Goal: Transaction & Acquisition: Purchase product/service

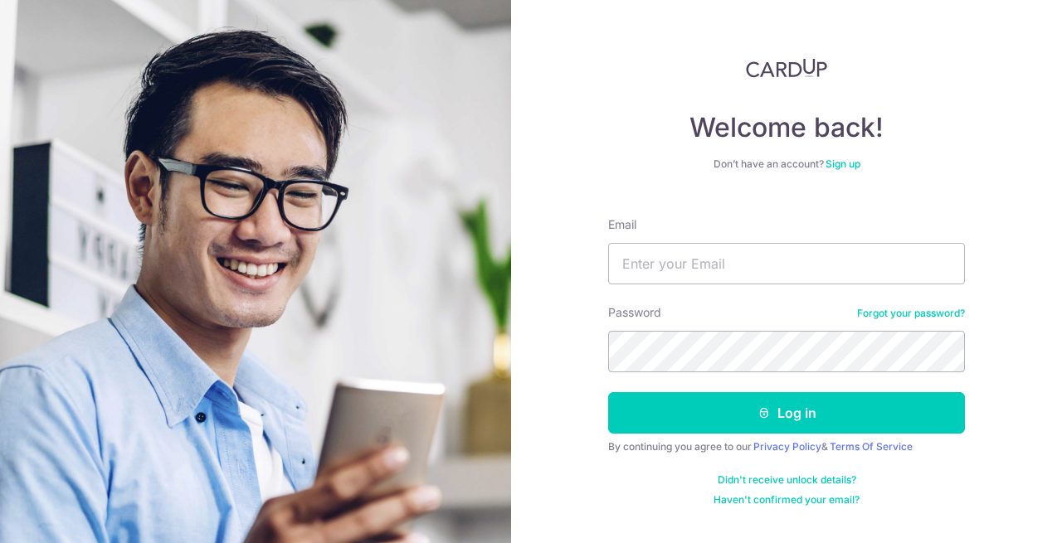
type input "[EMAIL_ADDRESS][PERSON_NAME][DOMAIN_NAME]"
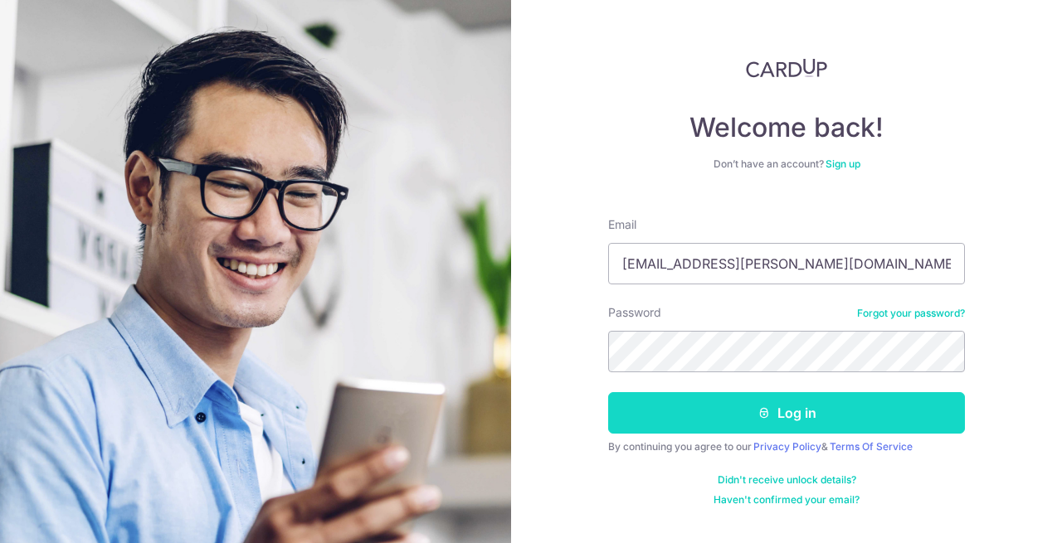
click at [883, 433] on button "Log in" at bounding box center [786, 412] width 357 height 41
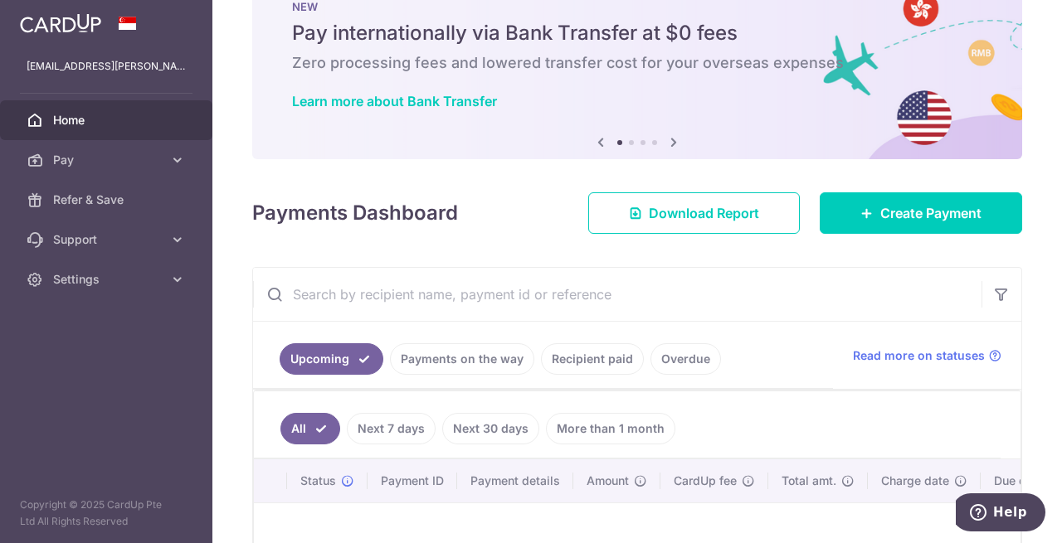
scroll to position [166, 0]
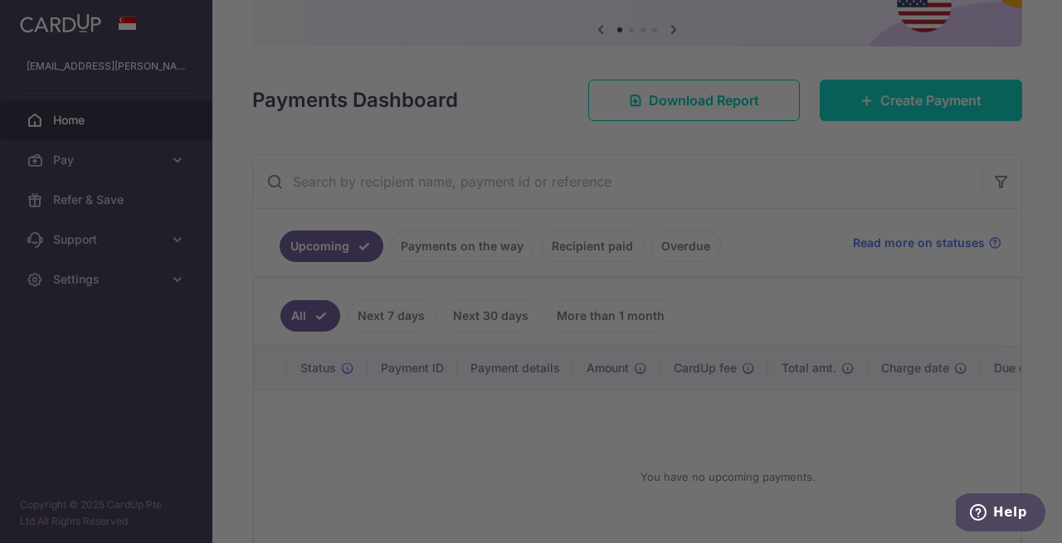
click at [878, 113] on body "xjm.jas@gmail.com Home Pay Payments Recipients Cards Refer & Save Support FAQ C…" at bounding box center [531, 271] width 1062 height 543
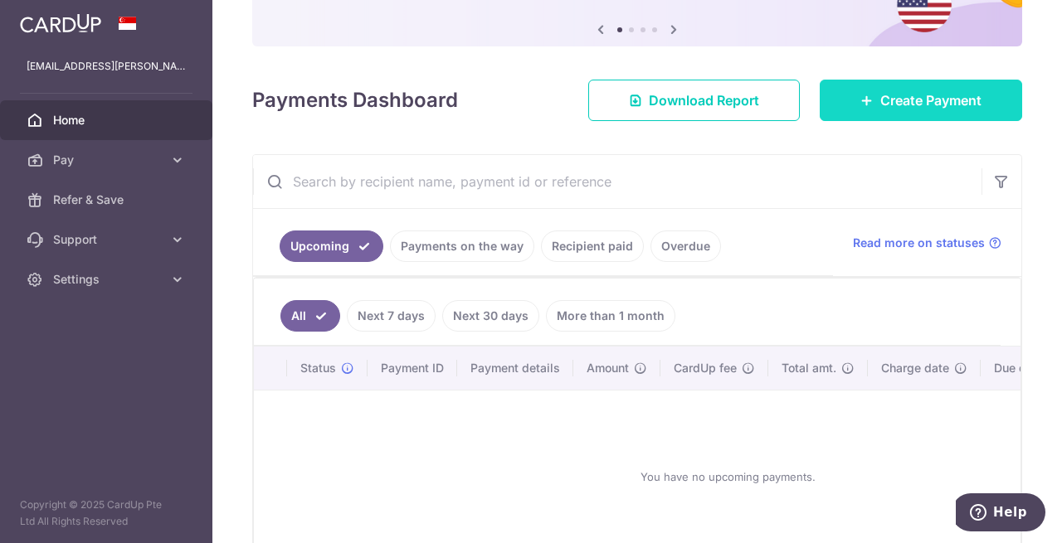
click at [858, 90] on link "Create Payment" at bounding box center [921, 100] width 202 height 41
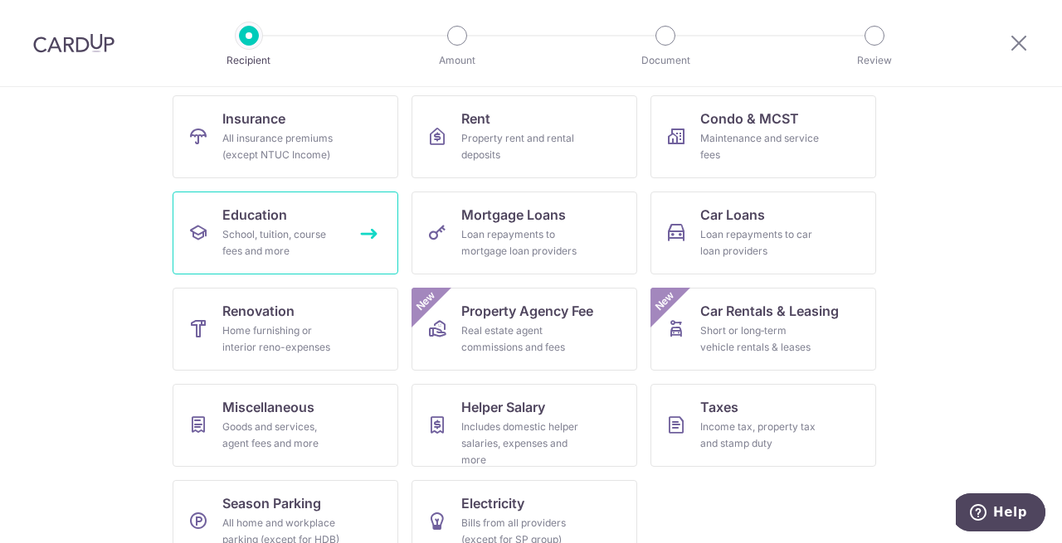
scroll to position [197, 0]
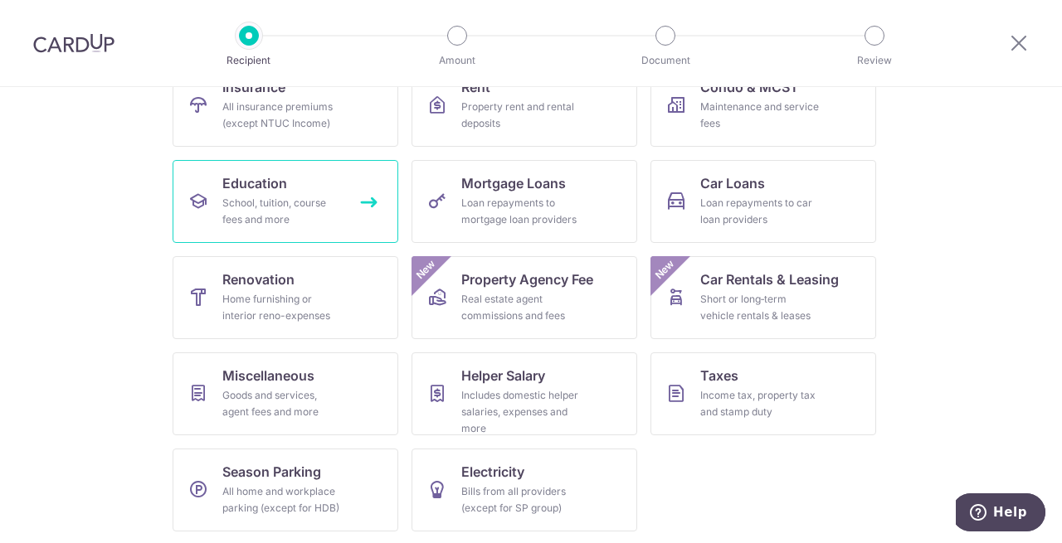
click at [308, 202] on div "School, tuition, course fees and more" at bounding box center [281, 211] width 119 height 33
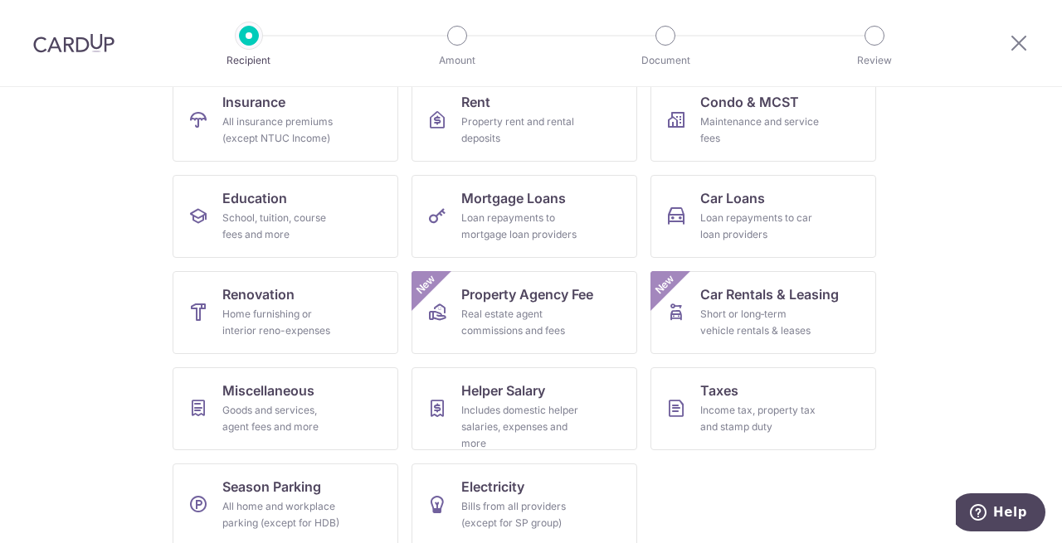
scroll to position [197, 0]
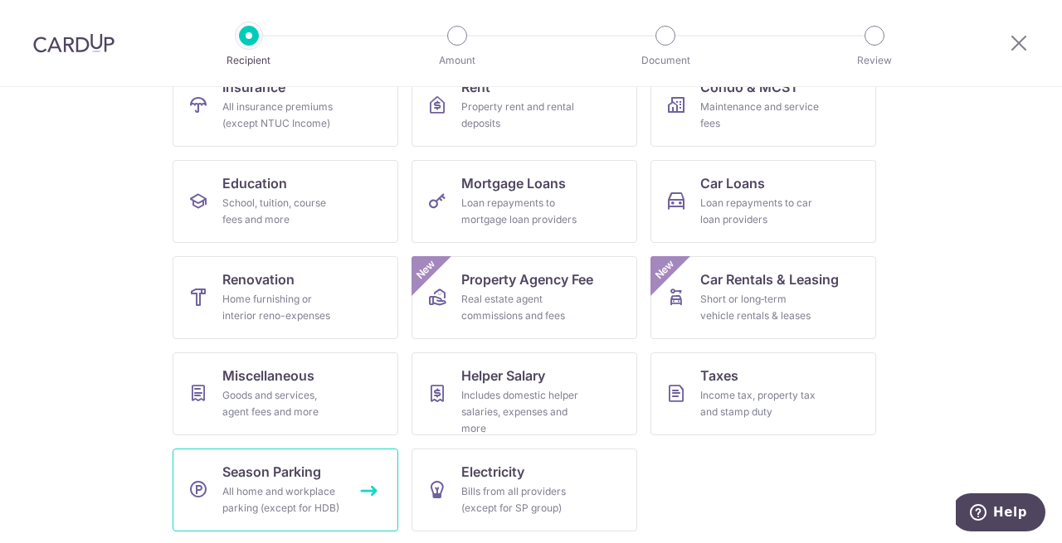
click at [285, 478] on span "Season Parking" at bounding box center [271, 472] width 99 height 20
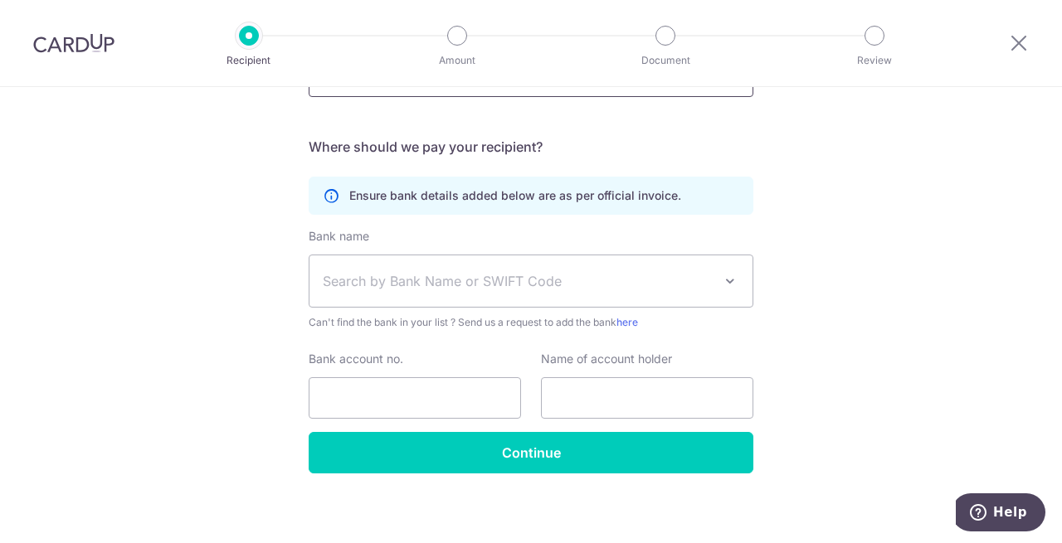
scroll to position [244, 0]
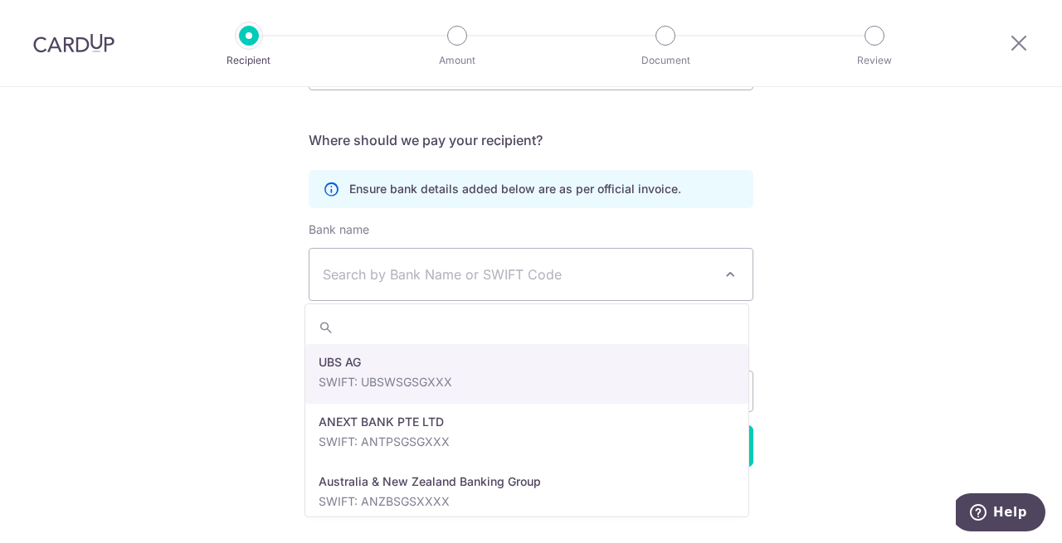
click at [466, 275] on span "Search by Bank Name or SWIFT Code" at bounding box center [518, 275] width 390 height 20
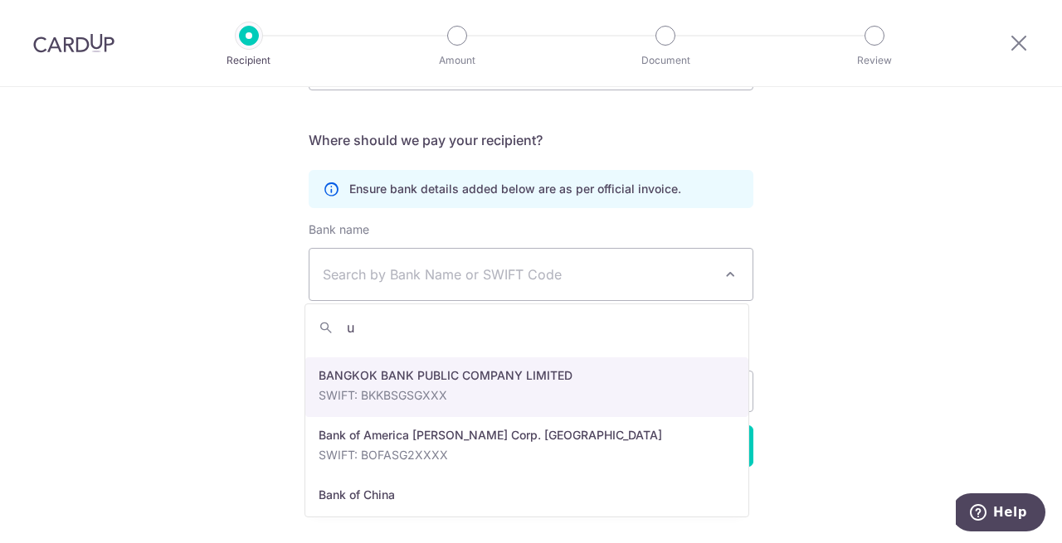
scroll to position [0, 0]
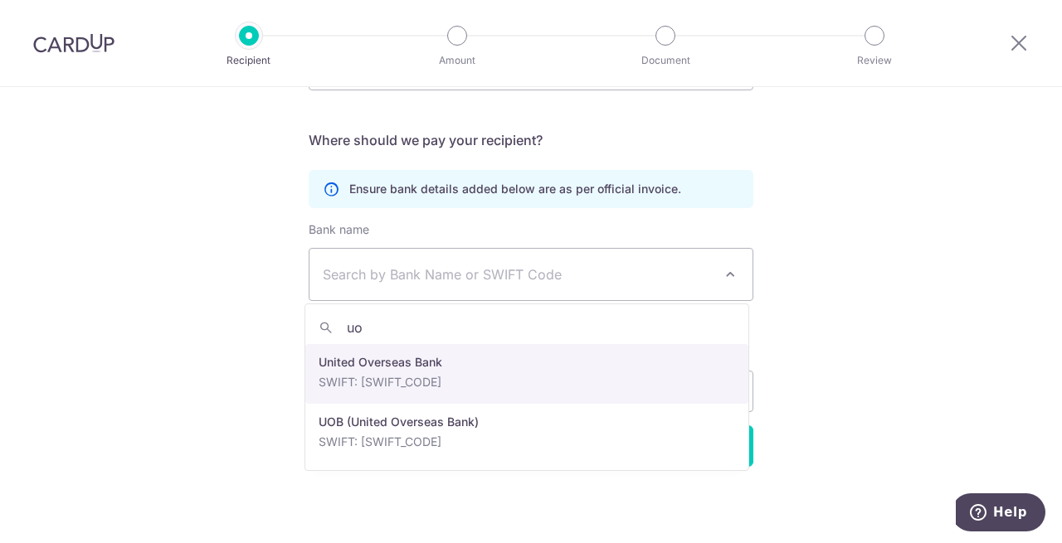
type input "u"
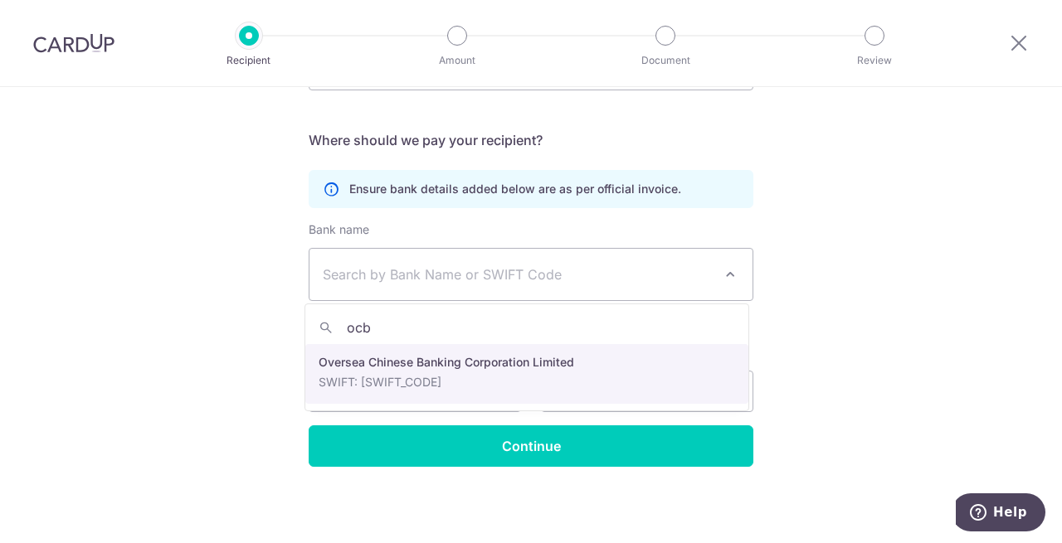
type input "ocbc"
click at [1021, 35] on icon at bounding box center [1019, 42] width 20 height 21
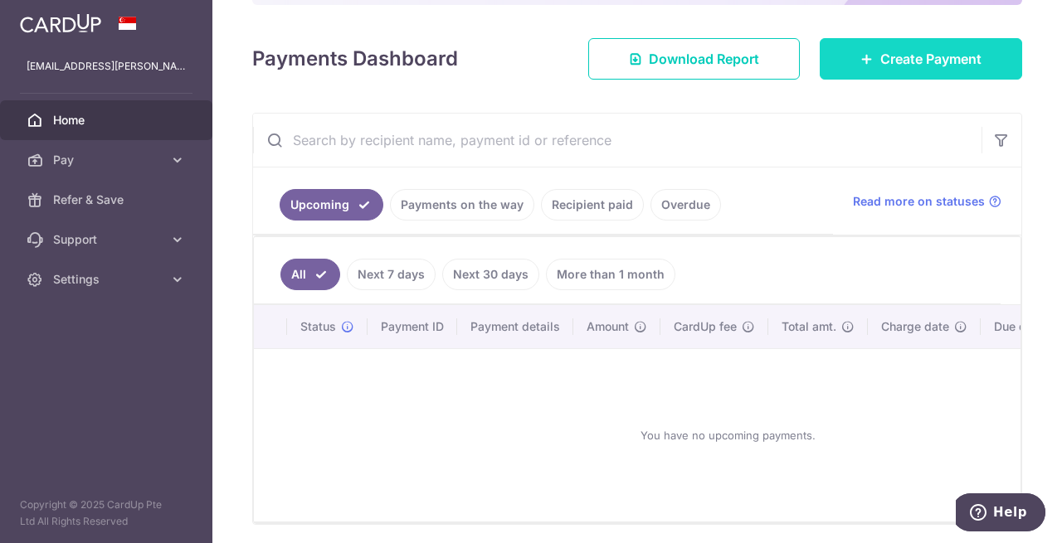
scroll to position [84, 0]
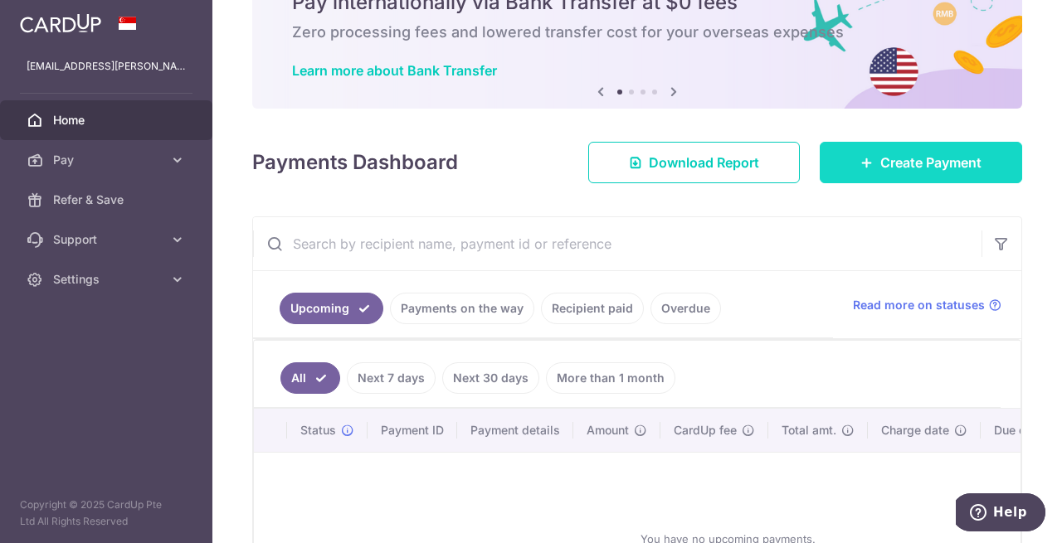
click at [907, 163] on span "Create Payment" at bounding box center [930, 163] width 101 height 20
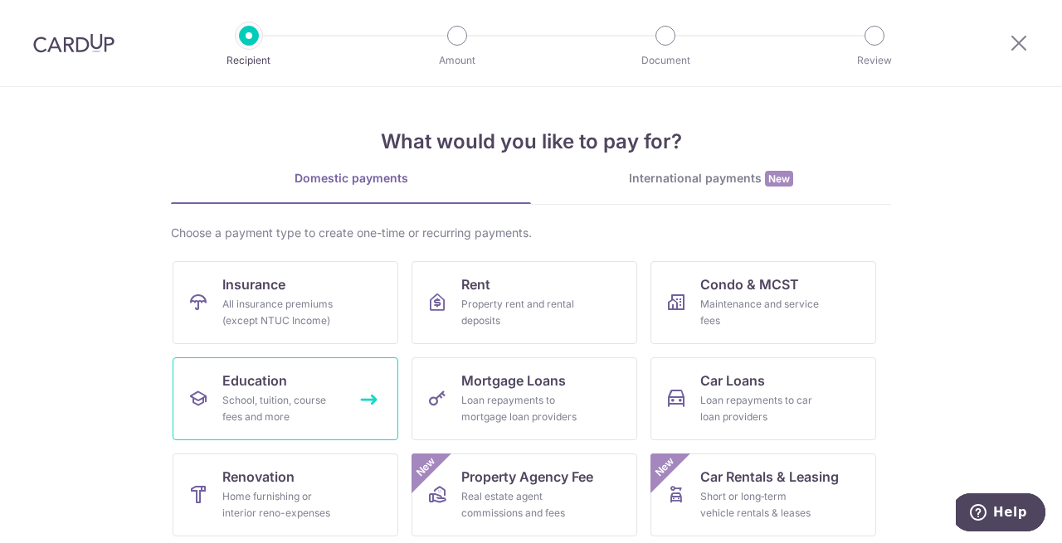
click at [300, 382] on link "Education School, tuition, course fees and more" at bounding box center [286, 398] width 226 height 83
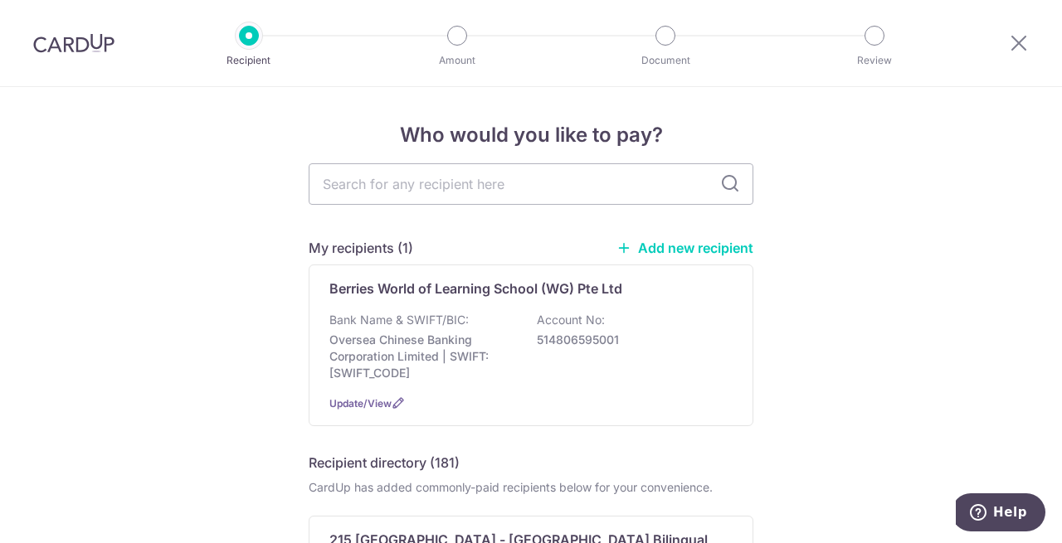
click at [687, 250] on link "Add new recipient" at bounding box center [684, 248] width 137 height 17
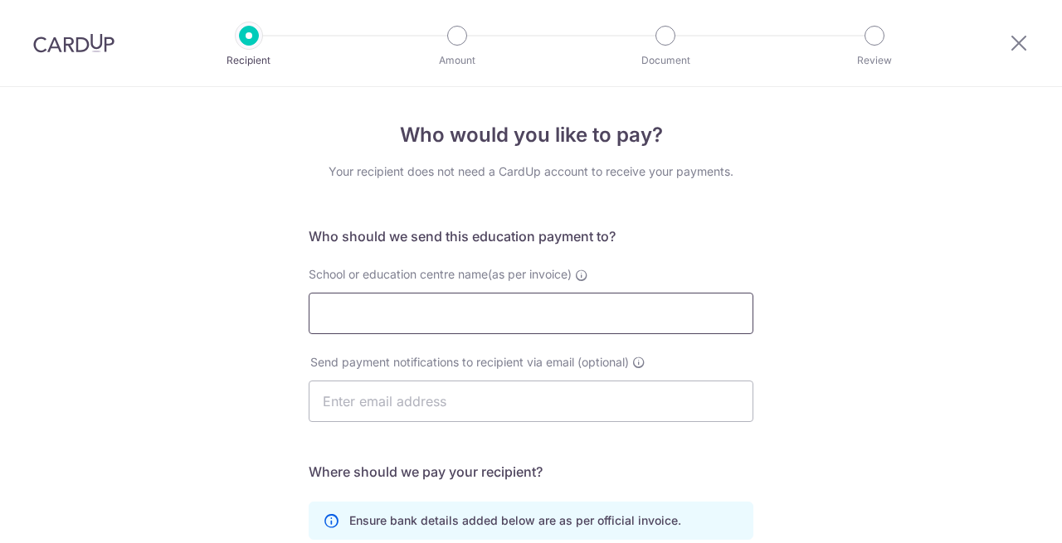
click at [458, 327] on input "School or education centre name(as per invoice)" at bounding box center [531, 313] width 445 height 41
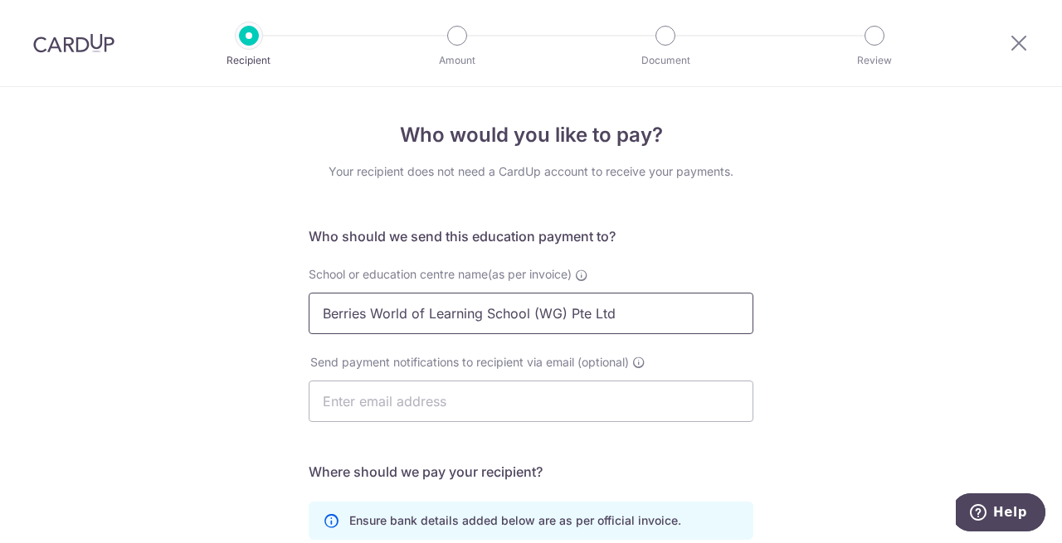
click at [556, 317] on input "Berries World of Learning School (WG) Pte Ltd" at bounding box center [531, 313] width 445 height 41
type input "Berries World of Learning School (KVN) Pte Ltd"
click at [282, 387] on div "Who would you like to pay? Your recipient does not need a CardUp account to rec…" at bounding box center [531, 482] width 1062 height 790
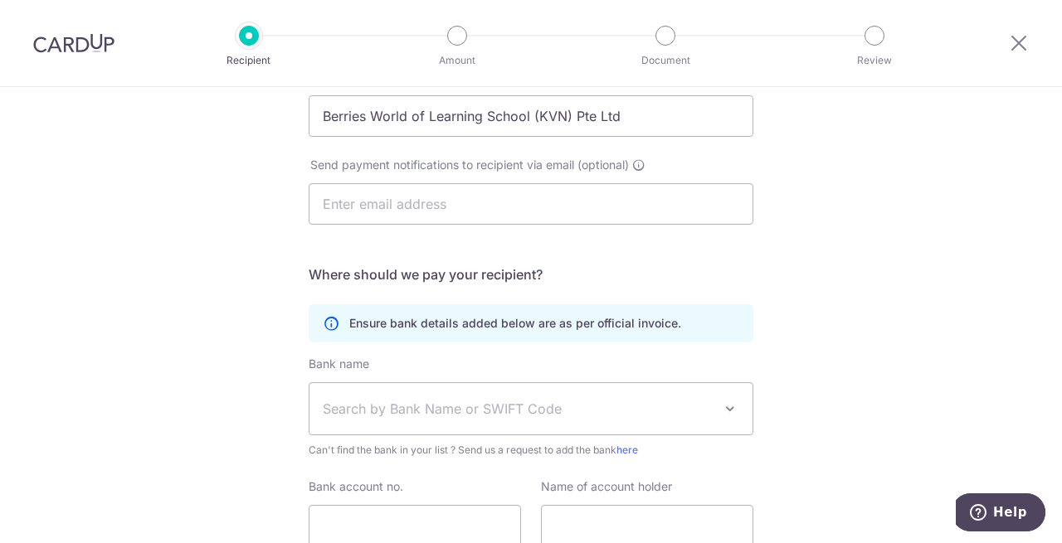
scroll to position [249, 0]
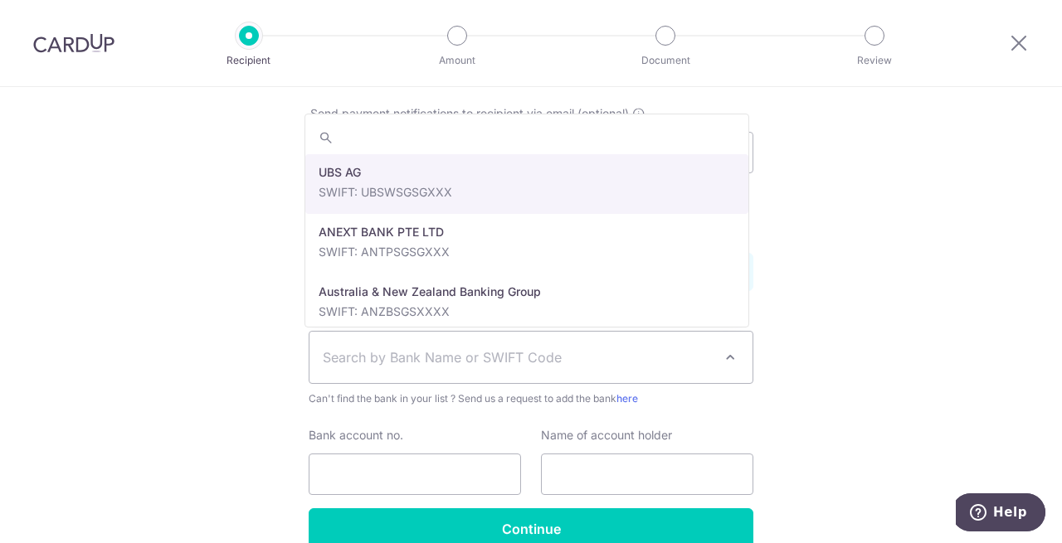
click at [383, 349] on span "Search by Bank Name or SWIFT Code" at bounding box center [518, 358] width 390 height 20
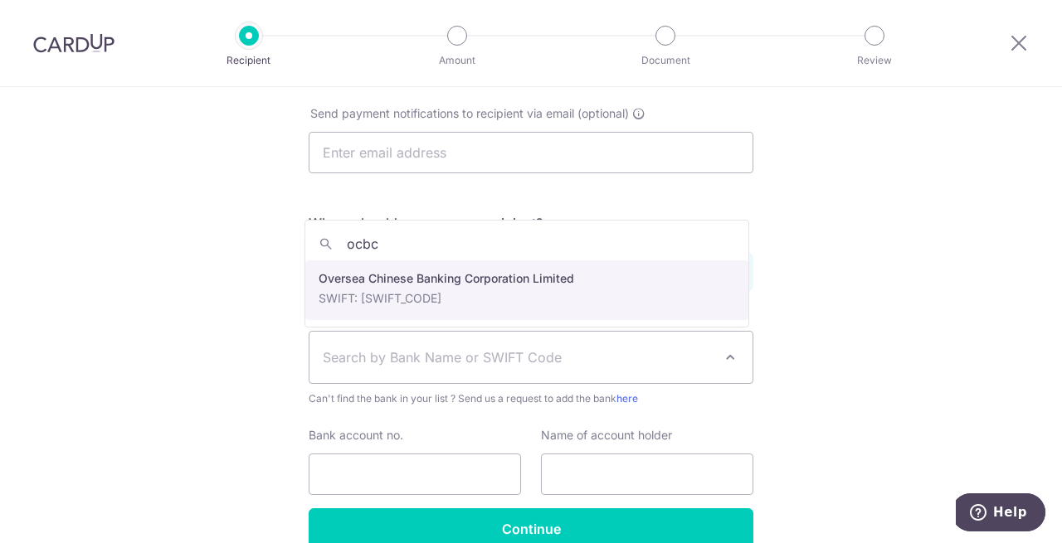
type input "ocbc"
select select "12"
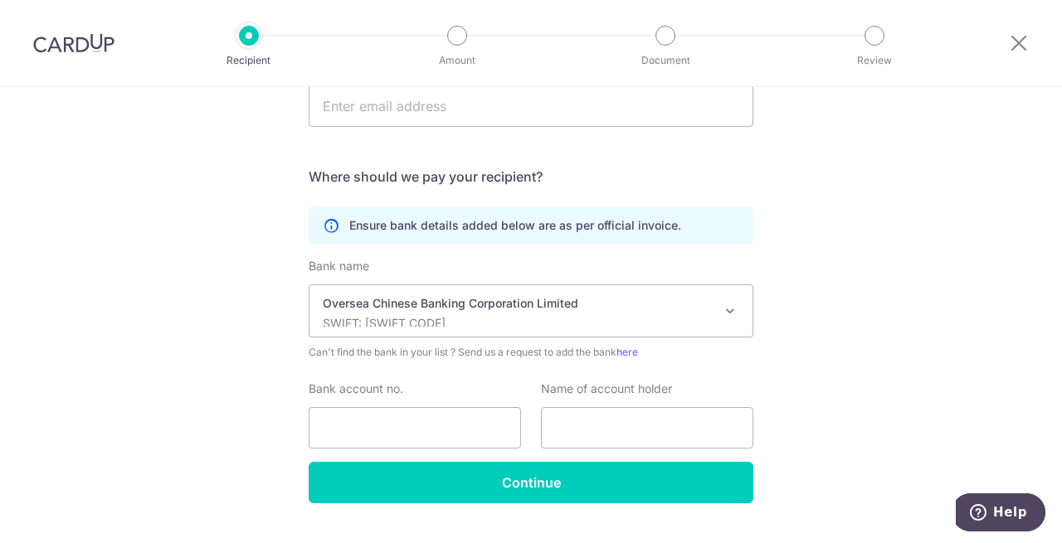
scroll to position [332, 0]
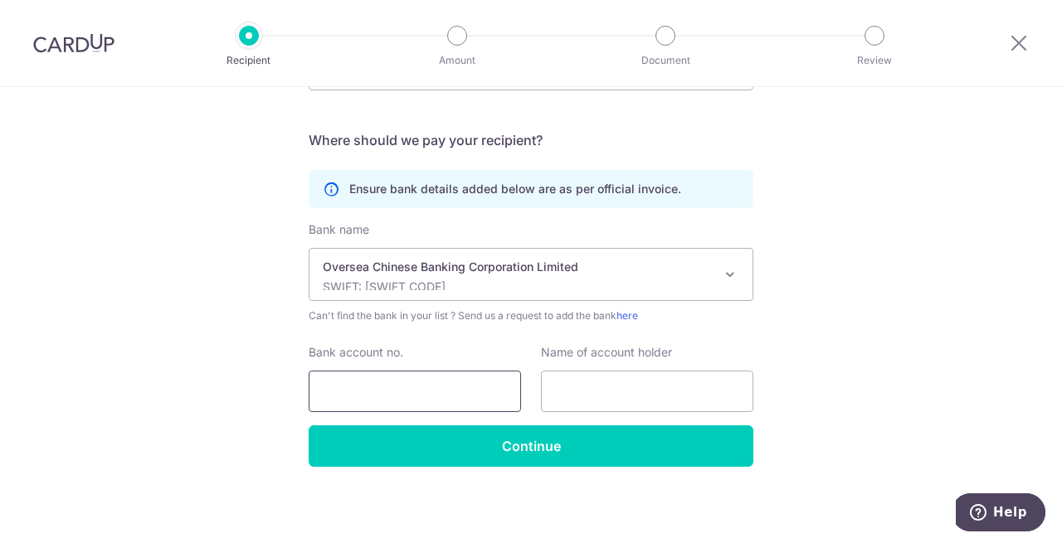
click at [428, 381] on input "Bank account no." at bounding box center [415, 391] width 212 height 41
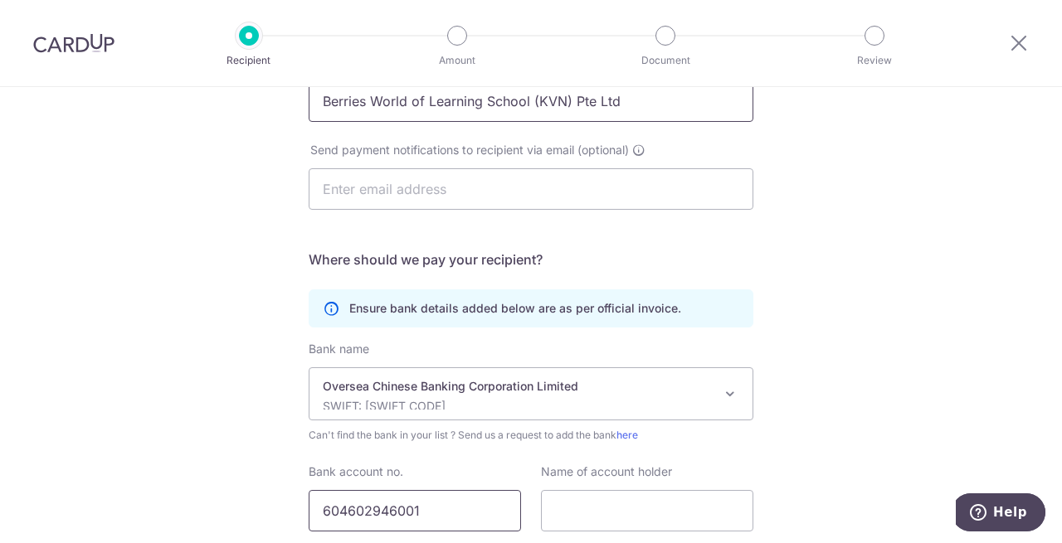
scroll to position [83, 0]
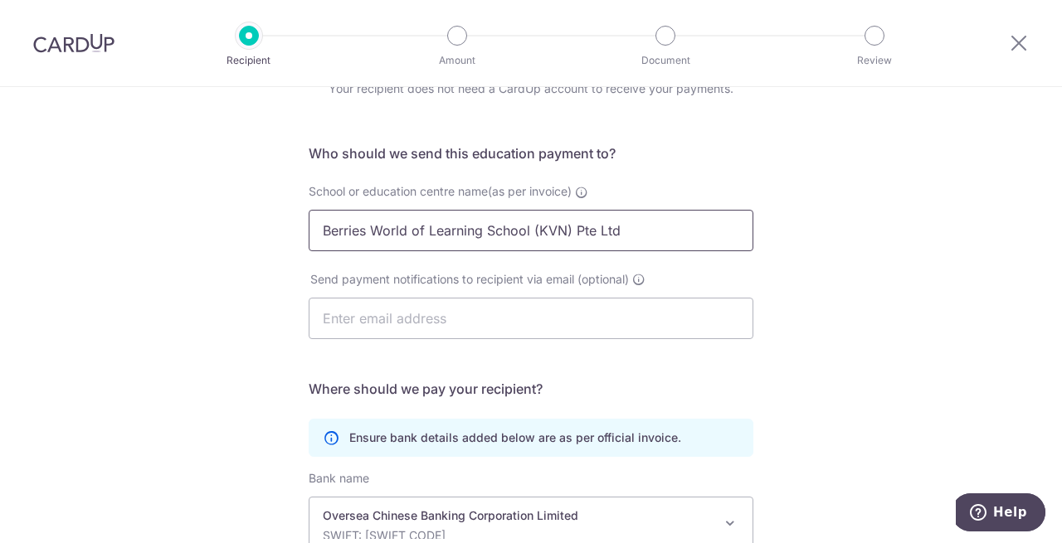
type input "604602946001"
drag, startPoint x: 633, startPoint y: 243, endPoint x: 133, endPoint y: 227, distance: 500.4
click at [133, 227] on div "Who would you like to pay? Your recipient does not need a CardUp account to rec…" at bounding box center [531, 399] width 1062 height 790
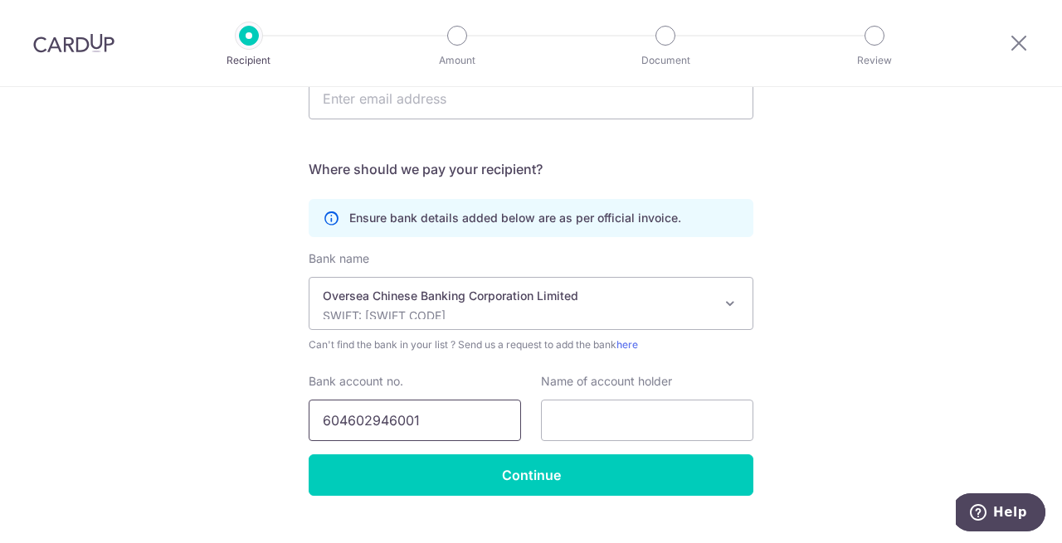
scroll to position [332, 0]
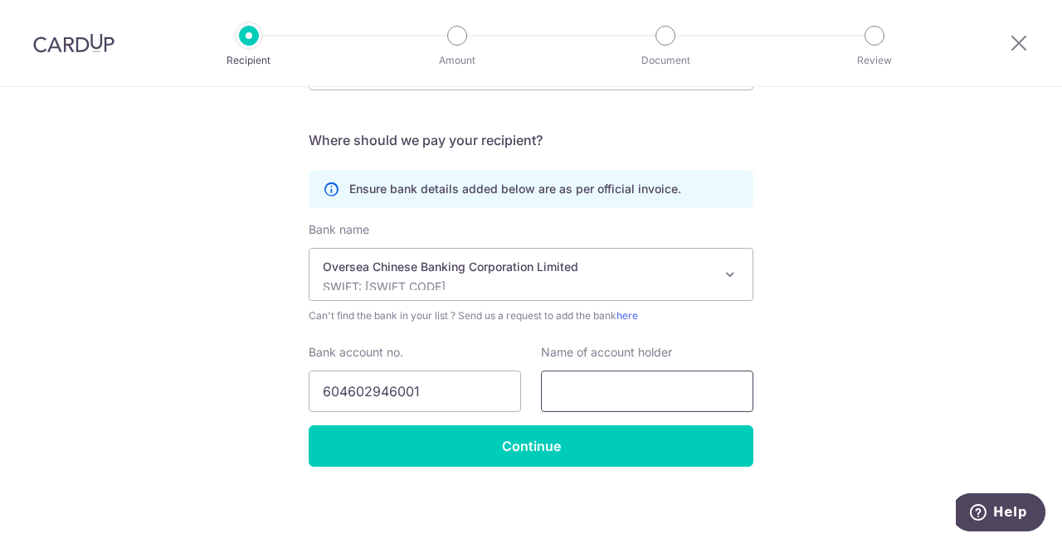
click at [589, 390] on input "text" at bounding box center [647, 391] width 212 height 41
paste input "Berries World of Learning School (KVN) Pte Ltd"
click at [697, 392] on input "Berries World of Learning School (KVN) Pte Ltd" at bounding box center [647, 391] width 212 height 41
type input "Berries World of Learning School (KVN) Pte Ltd"
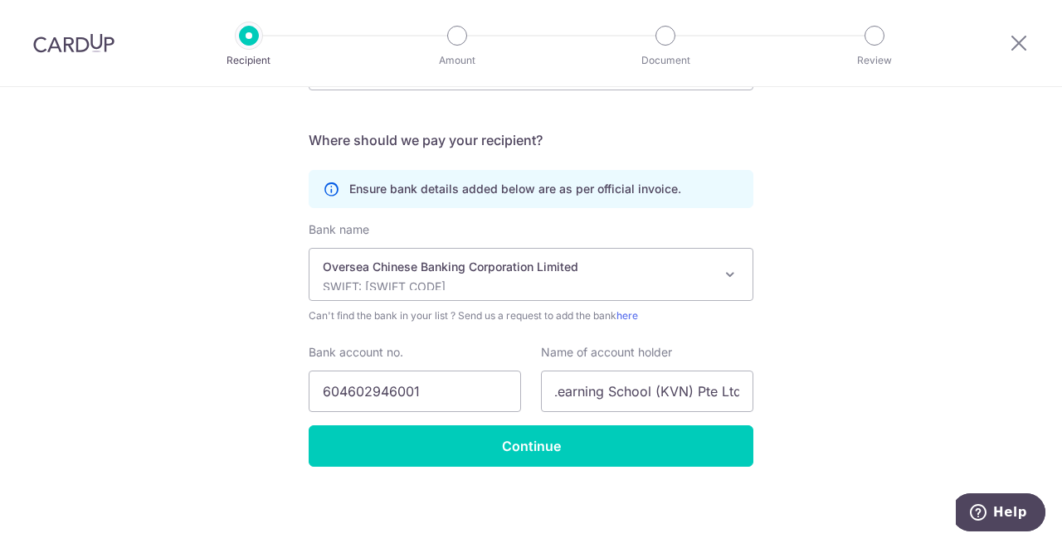
scroll to position [0, 0]
click at [814, 397] on div "Who would you like to pay? Your recipient does not need a CardUp account to rec…" at bounding box center [531, 150] width 1062 height 790
drag, startPoint x: 703, startPoint y: 407, endPoint x: 437, endPoint y: 389, distance: 266.9
click at [437, 389] on div "Bank account no. 604602946001 Name of account holder Berries World of Learning …" at bounding box center [531, 378] width 464 height 68
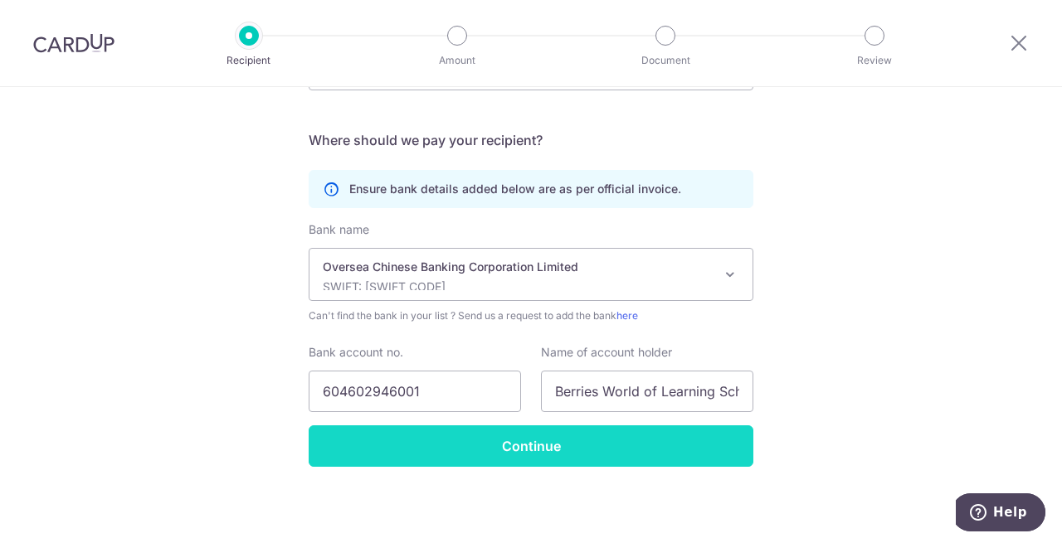
click at [511, 442] on input "Continue" at bounding box center [531, 446] width 445 height 41
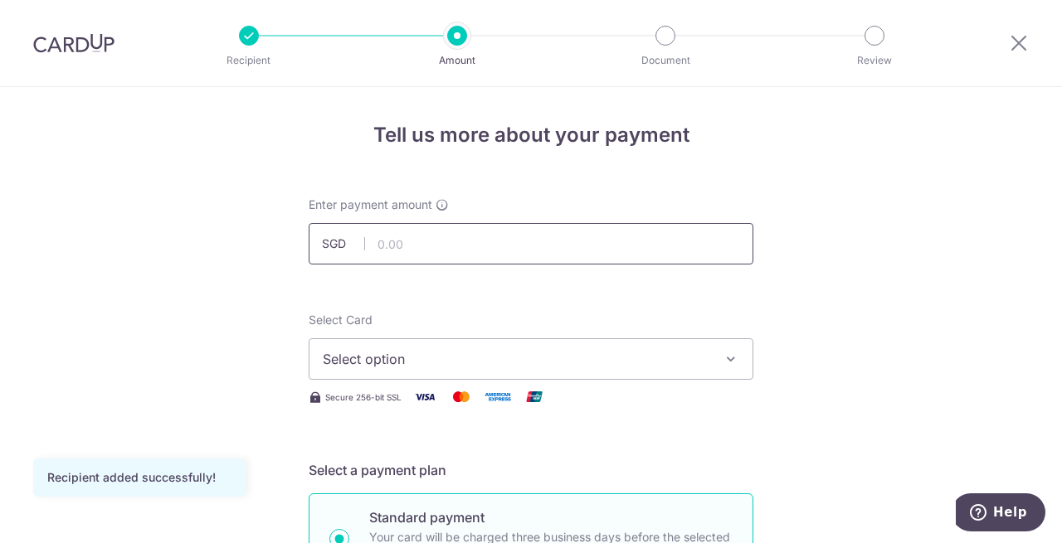
click at [499, 246] on input "text" at bounding box center [531, 243] width 445 height 41
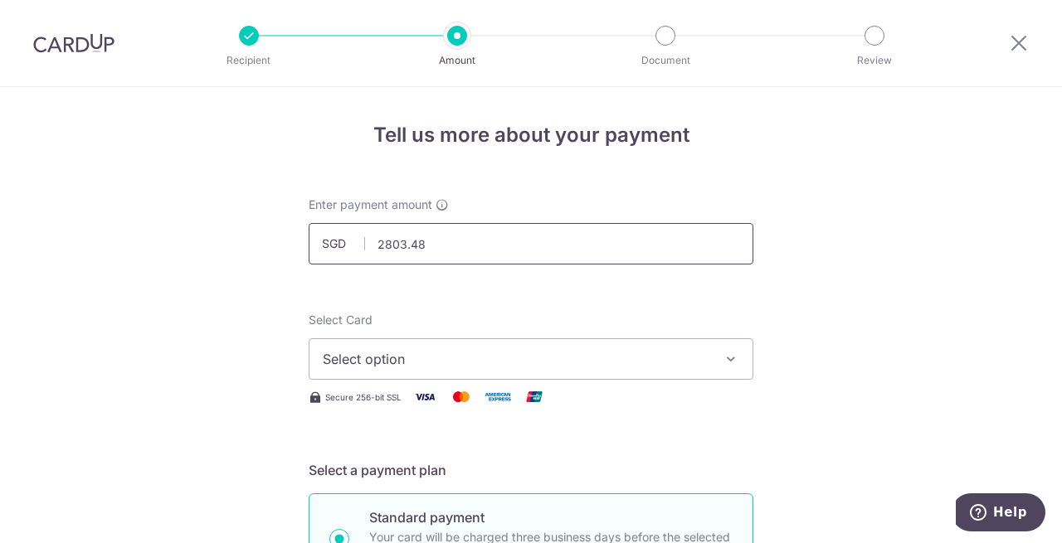
click at [615, 250] on input "2803.48" at bounding box center [531, 243] width 445 height 41
click at [481, 257] on input "2803.48" at bounding box center [531, 243] width 445 height 41
type input "2,803.48"
click at [494, 359] on span "Select option" at bounding box center [516, 359] width 387 height 20
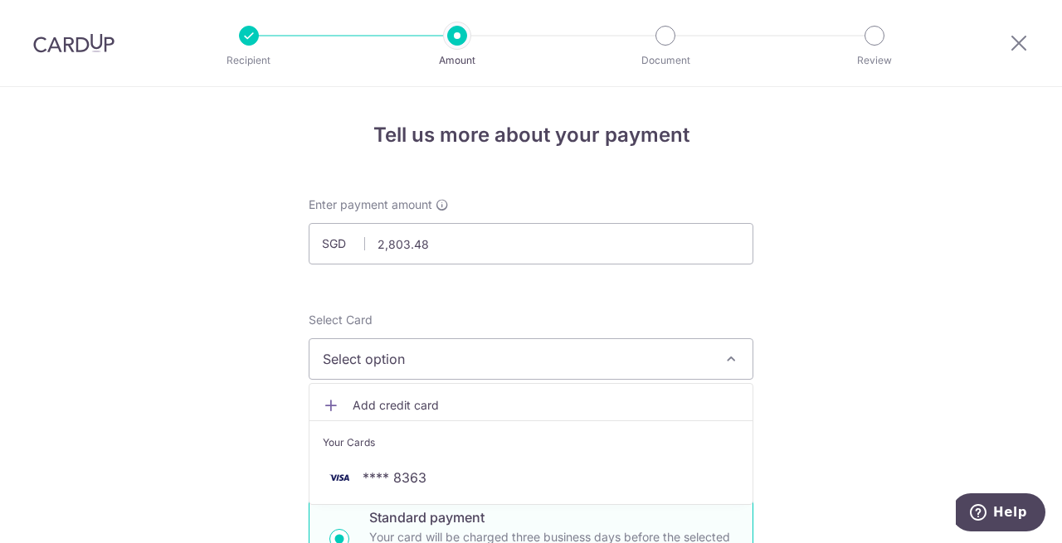
scroll to position [83, 0]
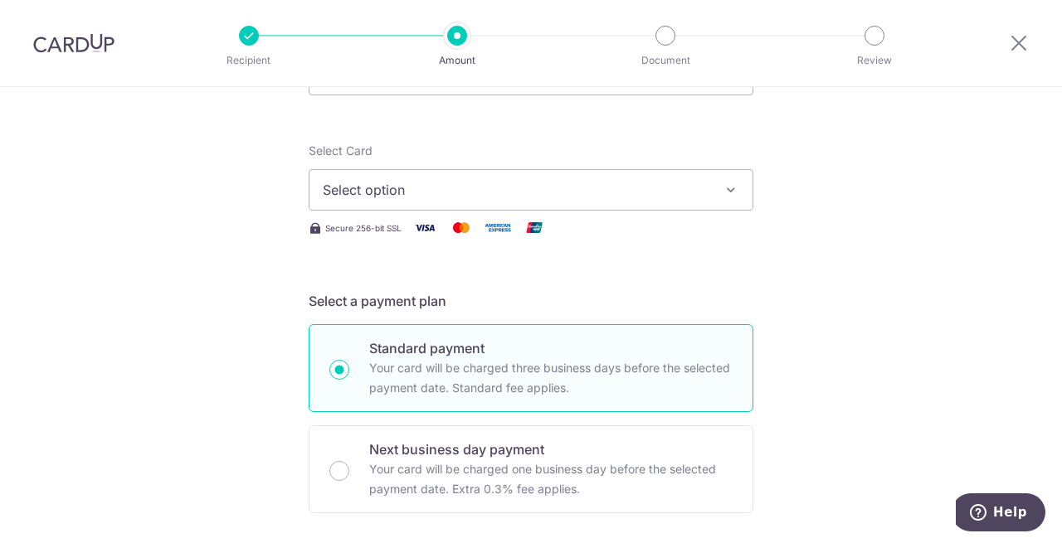
scroll to position [0, 0]
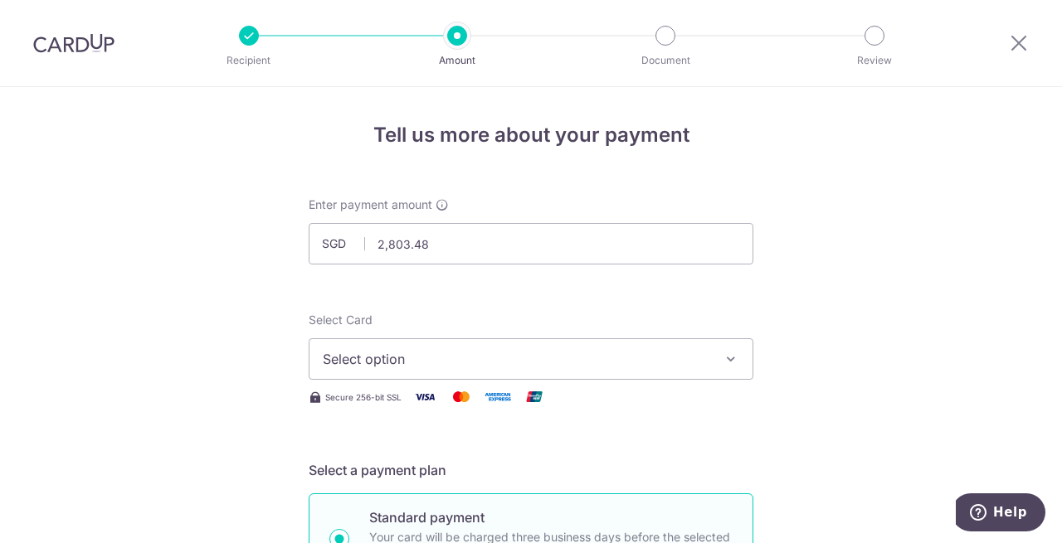
click at [591, 350] on span "Select option" at bounding box center [516, 359] width 387 height 20
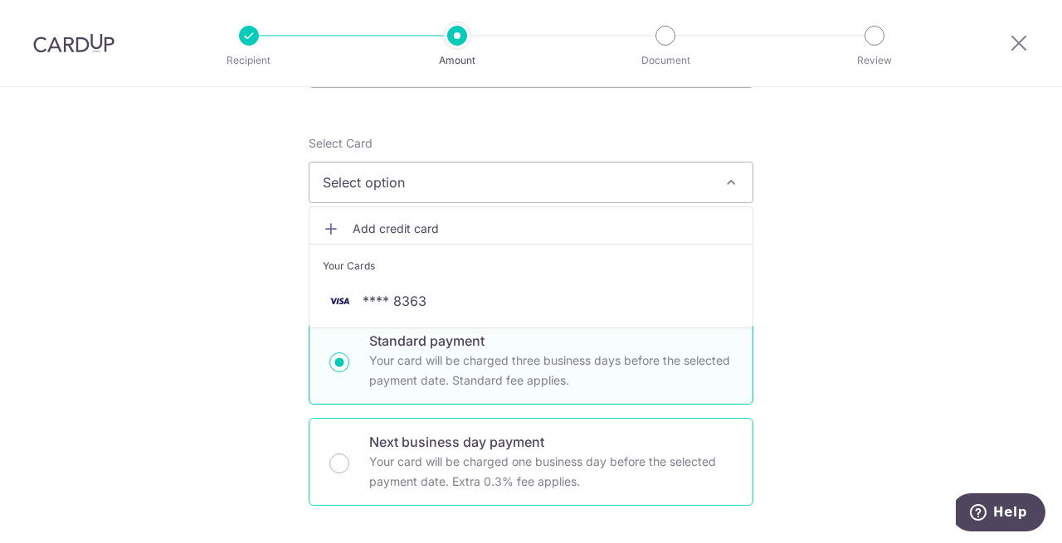
scroll to position [249, 0]
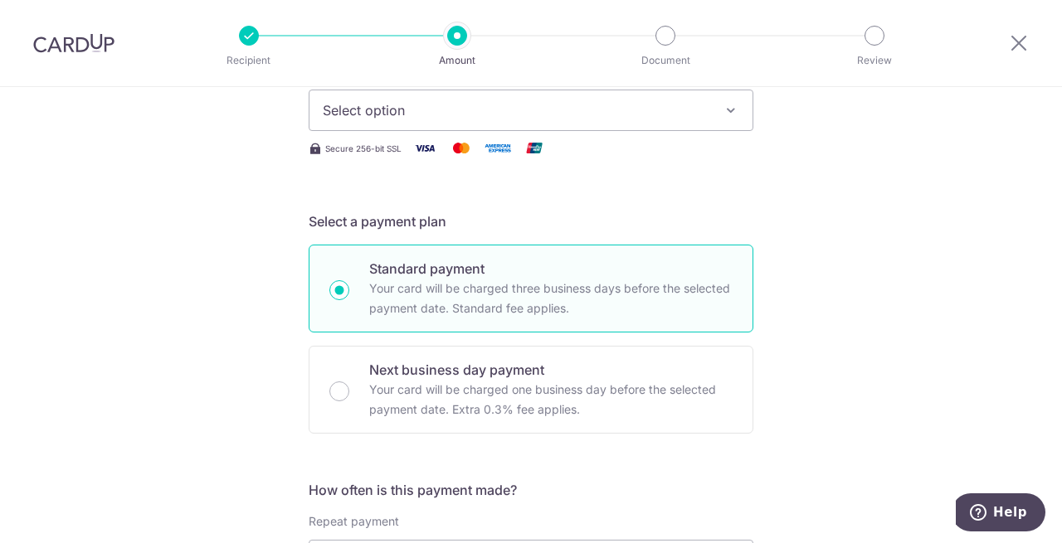
click at [748, 318] on div "Standard payment Your card will be charged three business days before the selec…" at bounding box center [531, 289] width 445 height 88
radio input "true"
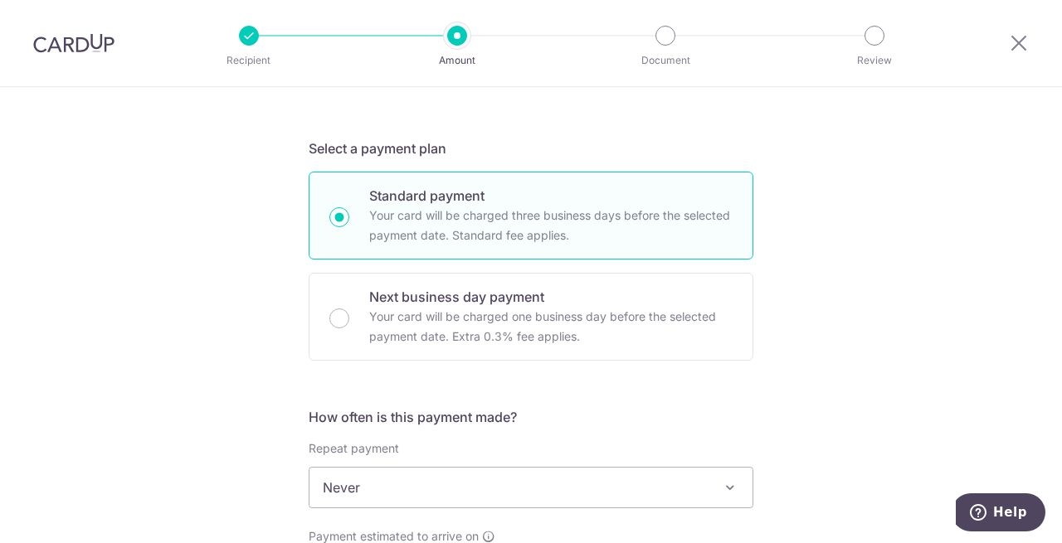
scroll to position [498, 0]
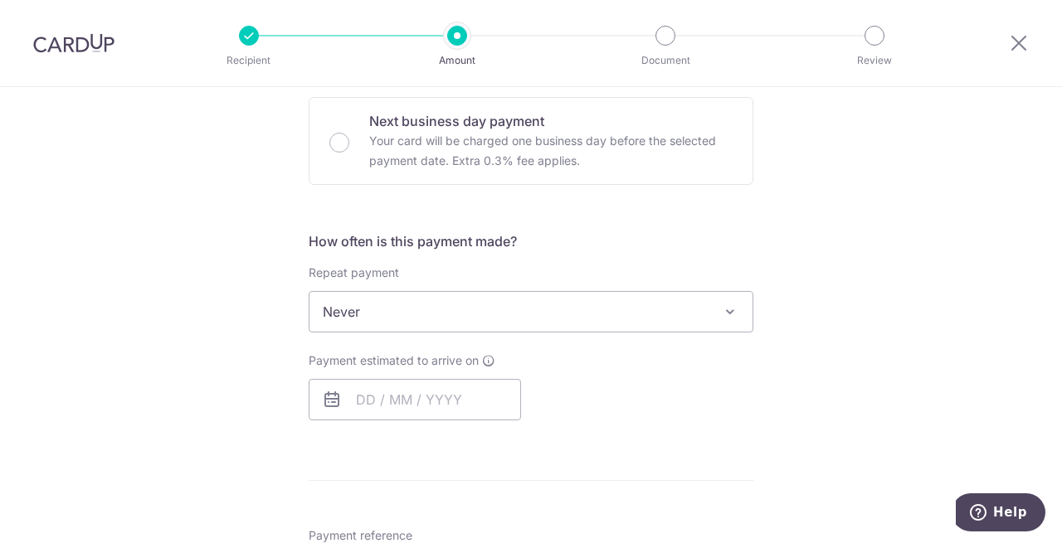
click at [618, 314] on span "Never" at bounding box center [530, 312] width 443 height 40
drag, startPoint x: 618, startPoint y: 314, endPoint x: 672, endPoint y: 316, distance: 53.9
click at [619, 314] on span "Never" at bounding box center [530, 312] width 443 height 40
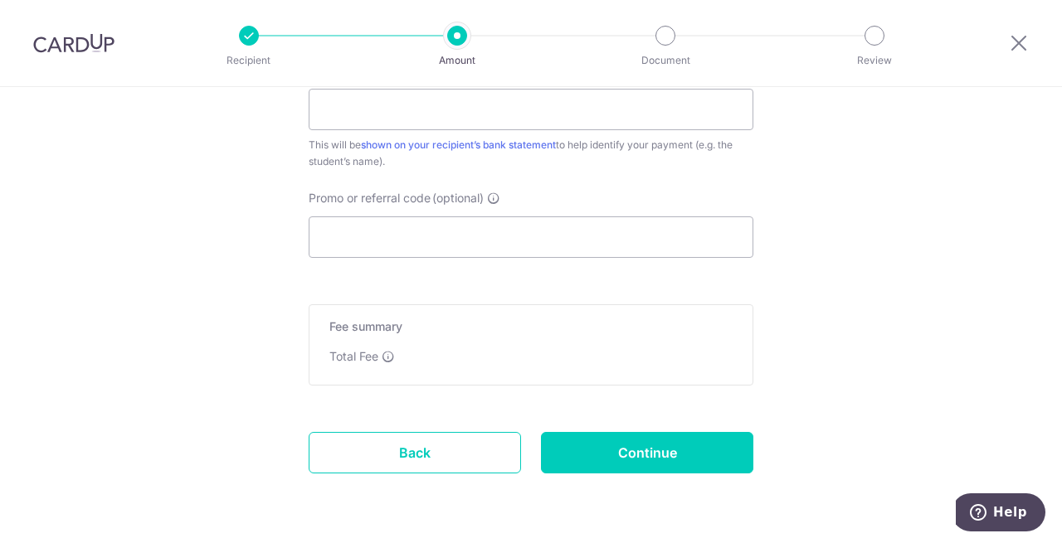
scroll to position [1014, 0]
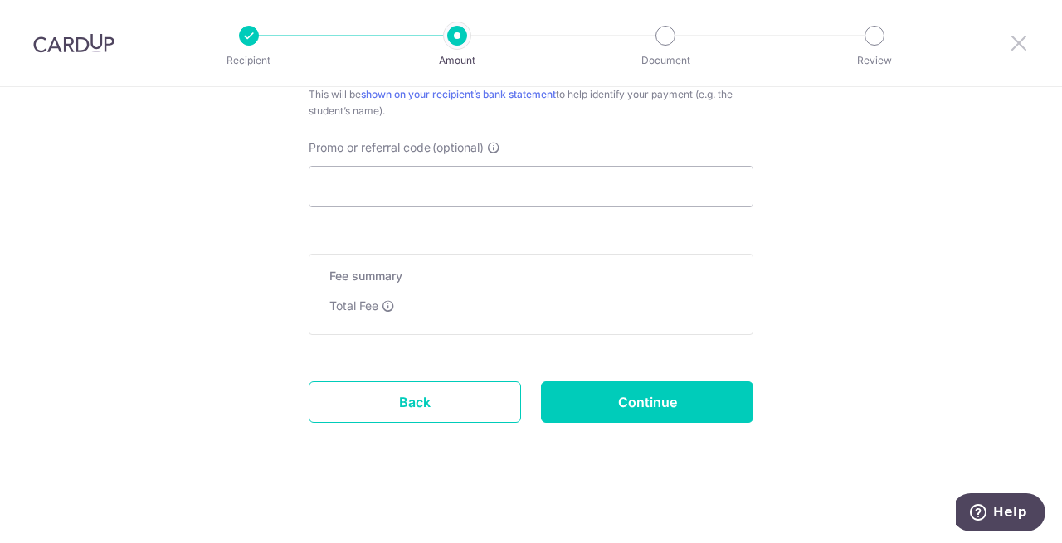
click at [1019, 42] on icon at bounding box center [1019, 42] width 20 height 21
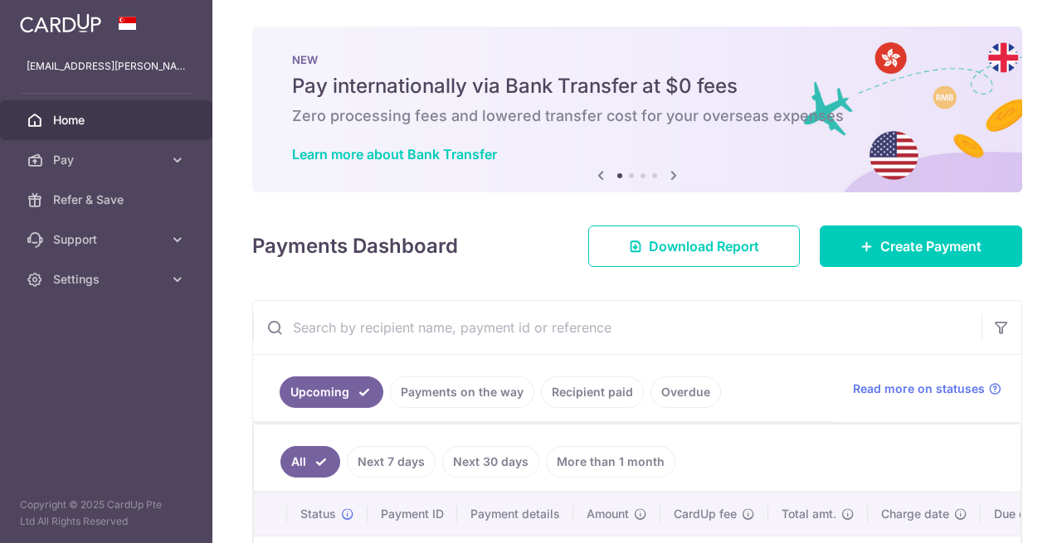
click at [75, 127] on span "Home" at bounding box center [107, 120] width 109 height 17
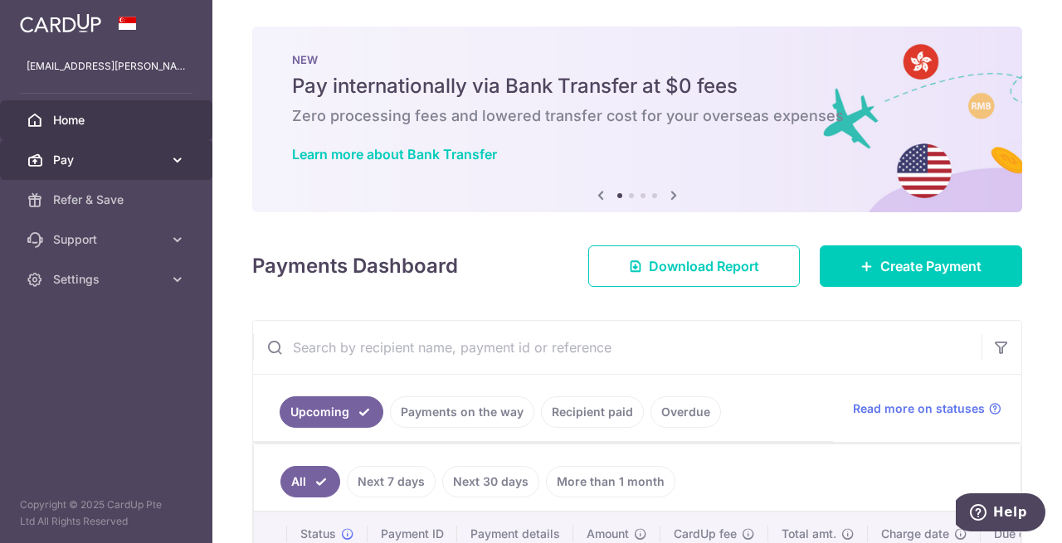
click at [158, 162] on span "Pay" at bounding box center [107, 160] width 109 height 17
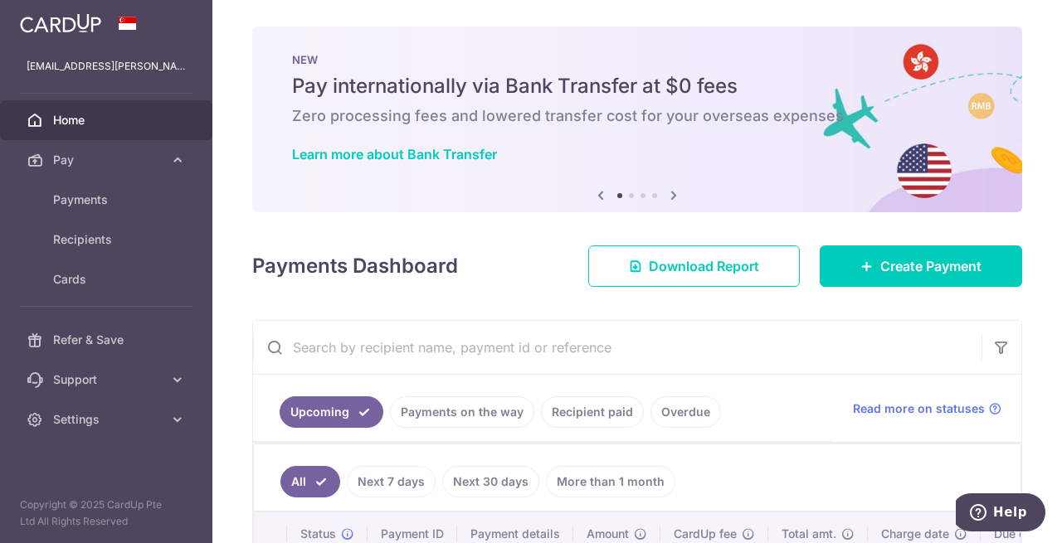
click at [81, 6] on div at bounding box center [106, 23] width 212 height 46
click at [112, 15] on div at bounding box center [106, 23] width 212 height 46
click at [88, 16] on img at bounding box center [60, 23] width 81 height 20
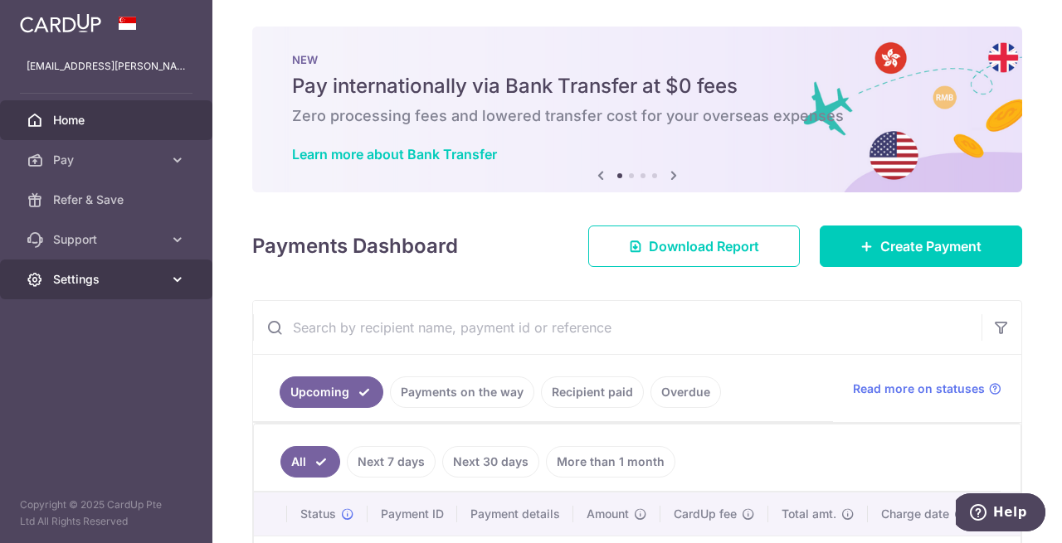
click at [106, 282] on span "Settings" at bounding box center [107, 279] width 109 height 17
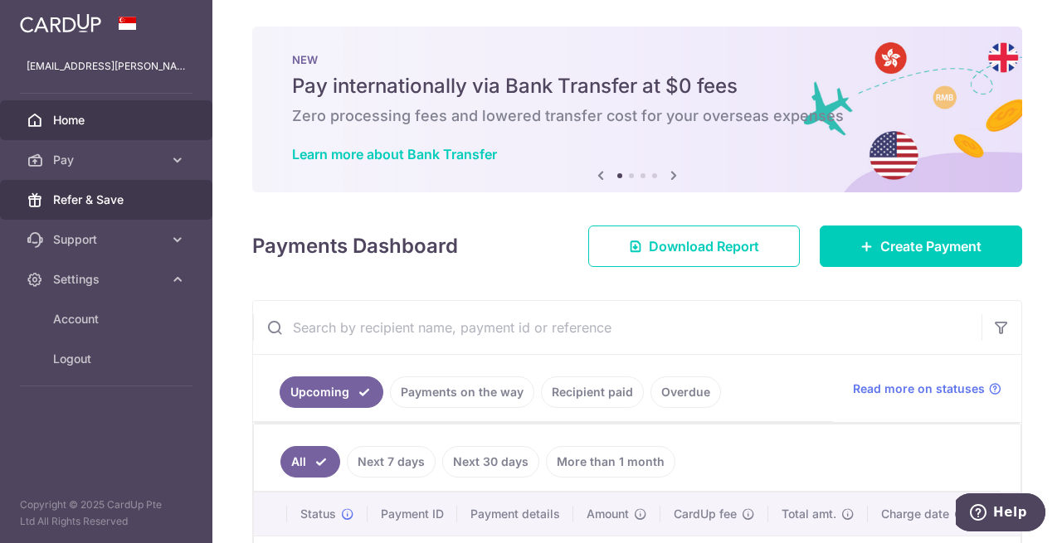
click at [129, 202] on span "Refer & Save" at bounding box center [107, 200] width 109 height 17
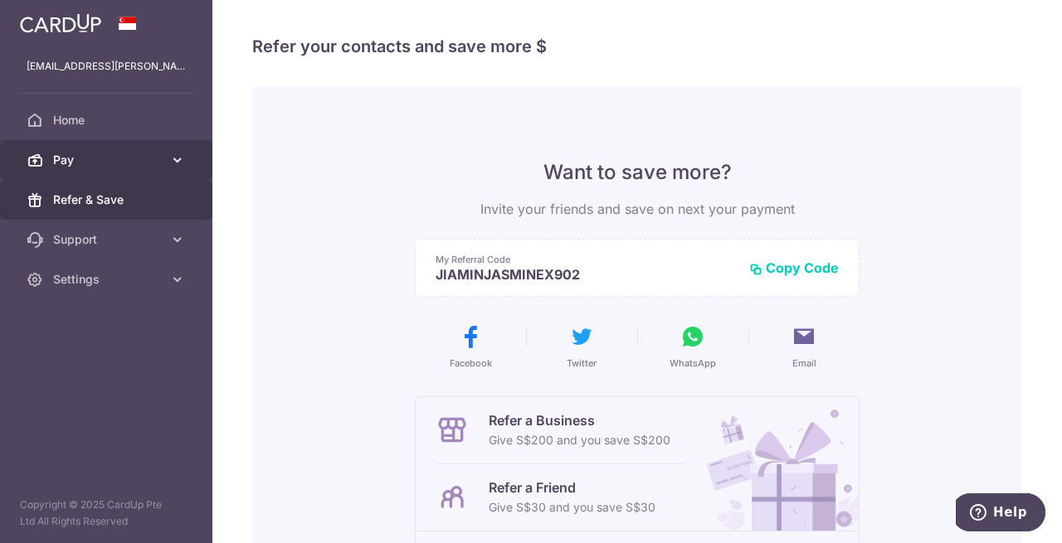
click at [125, 166] on span "Pay" at bounding box center [107, 160] width 109 height 17
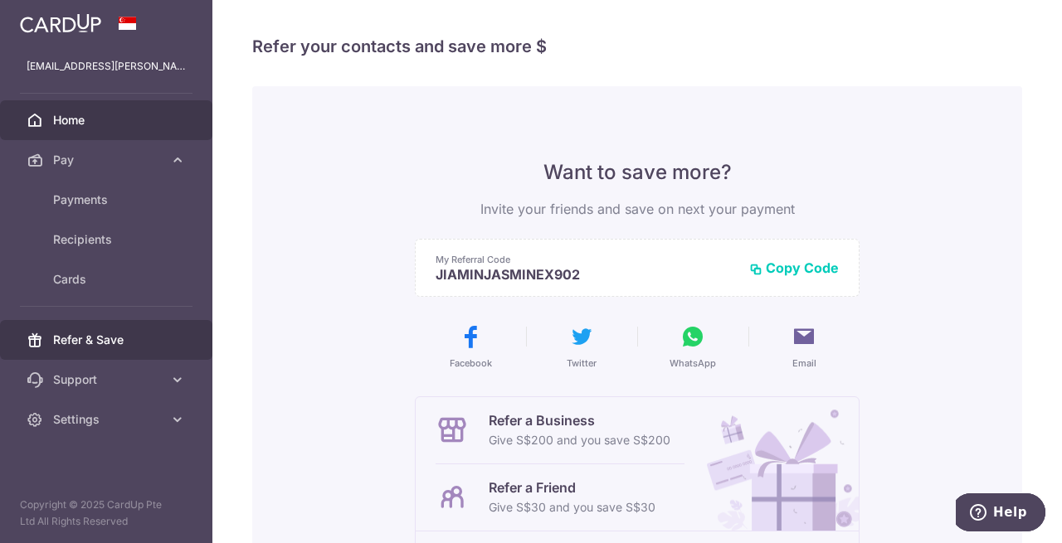
click at [108, 116] on span "Home" at bounding box center [107, 120] width 109 height 17
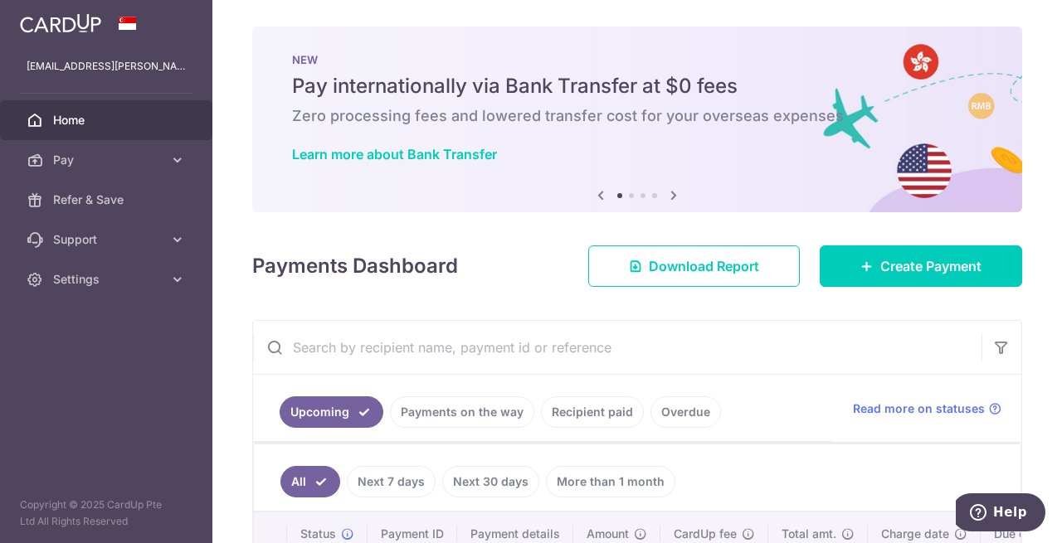
click at [571, 139] on div "NEW Pay internationally via Bank Transfer at $0 fees Zero processing fees and l…" at bounding box center [637, 110] width 770 height 166
click at [673, 192] on icon at bounding box center [674, 195] width 20 height 21
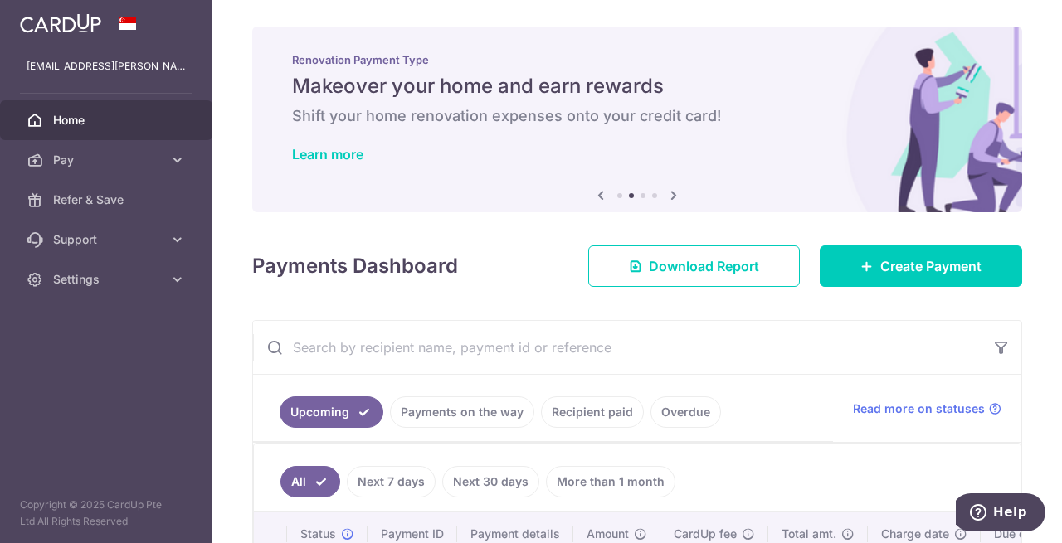
click at [673, 192] on icon at bounding box center [674, 195] width 20 height 21
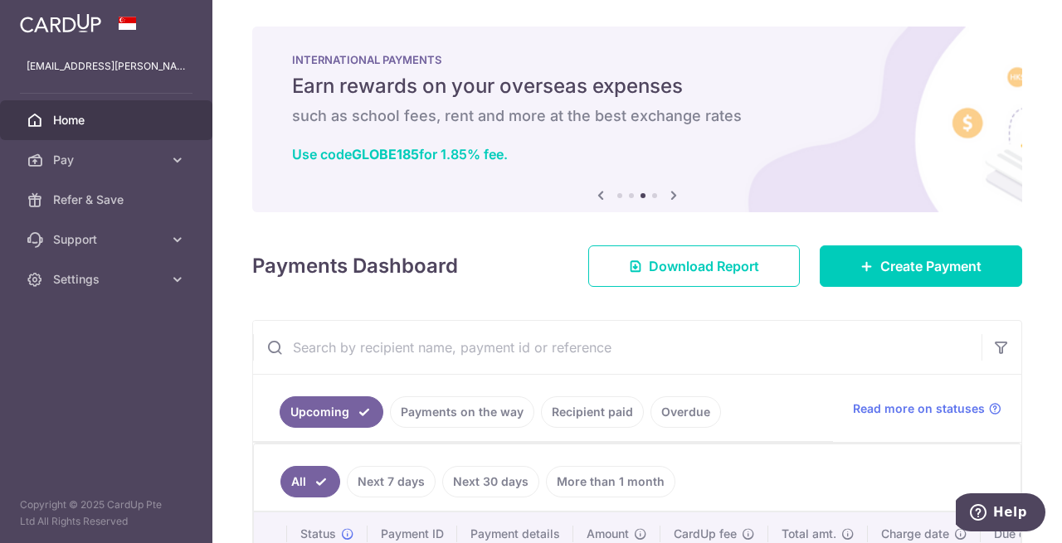
click at [672, 192] on icon at bounding box center [674, 195] width 20 height 21
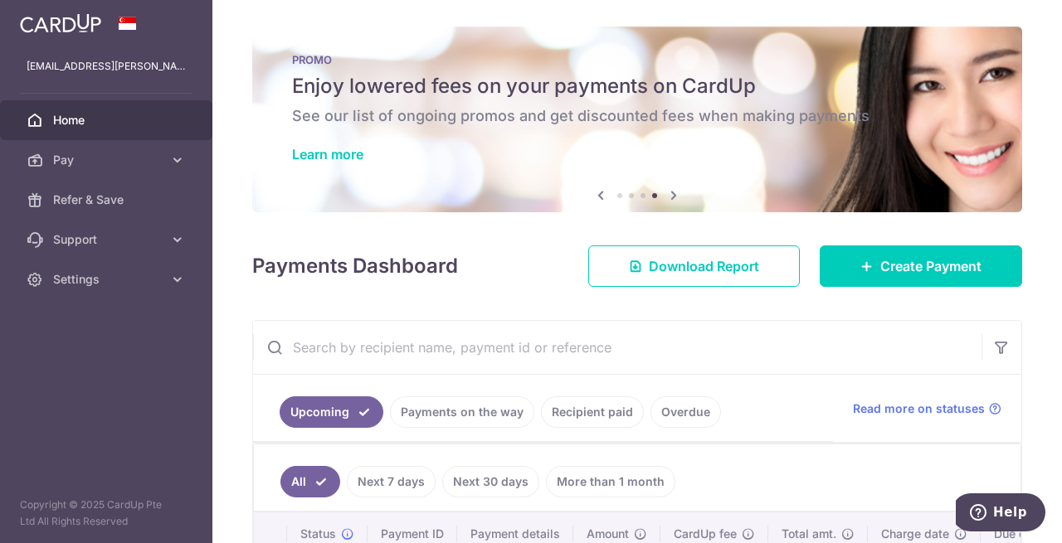
click at [672, 192] on icon at bounding box center [674, 195] width 20 height 21
